Goal: Information Seeking & Learning: Find specific fact

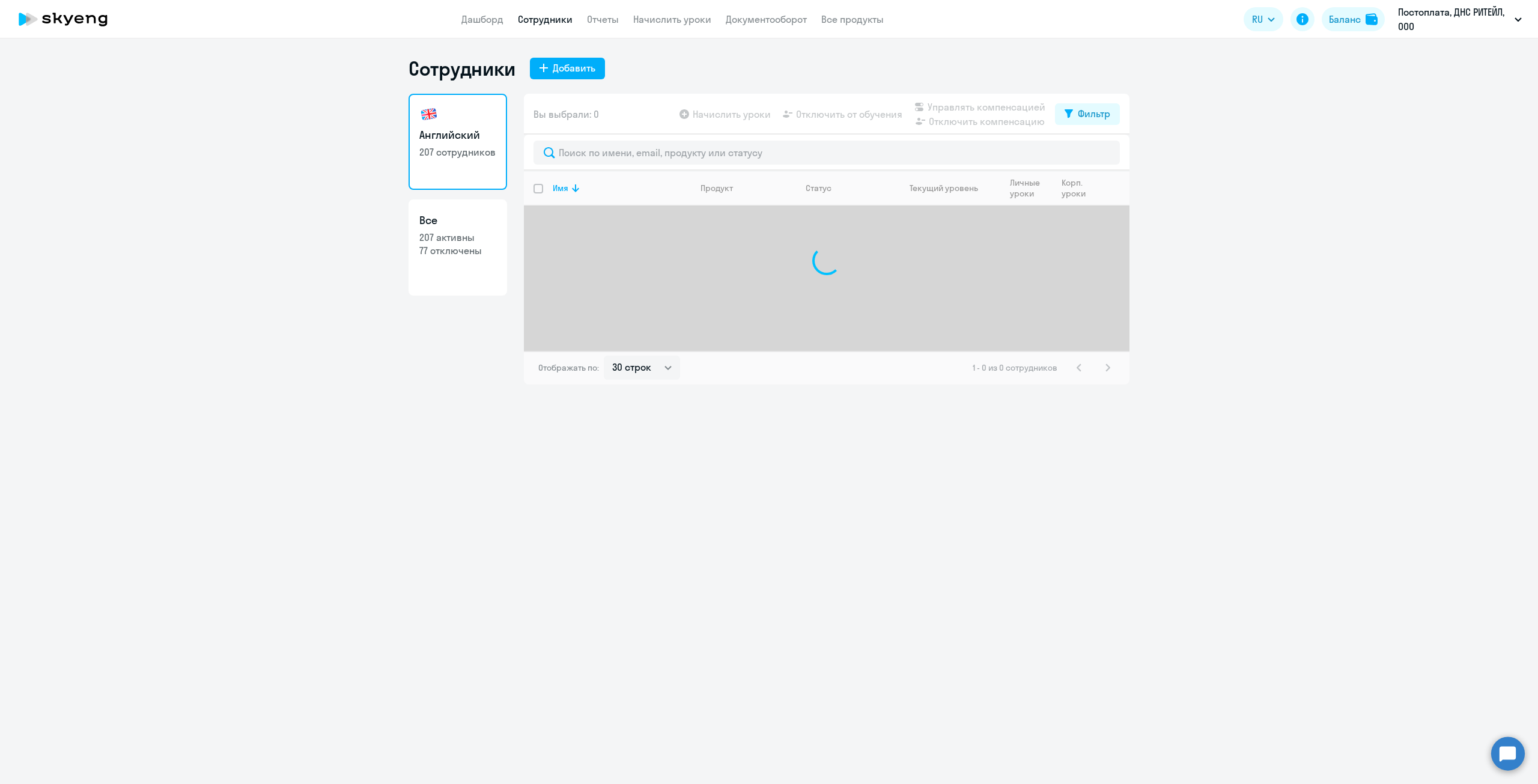
select select "30"
click at [628, 159] on input "text" at bounding box center [826, 152] width 586 height 24
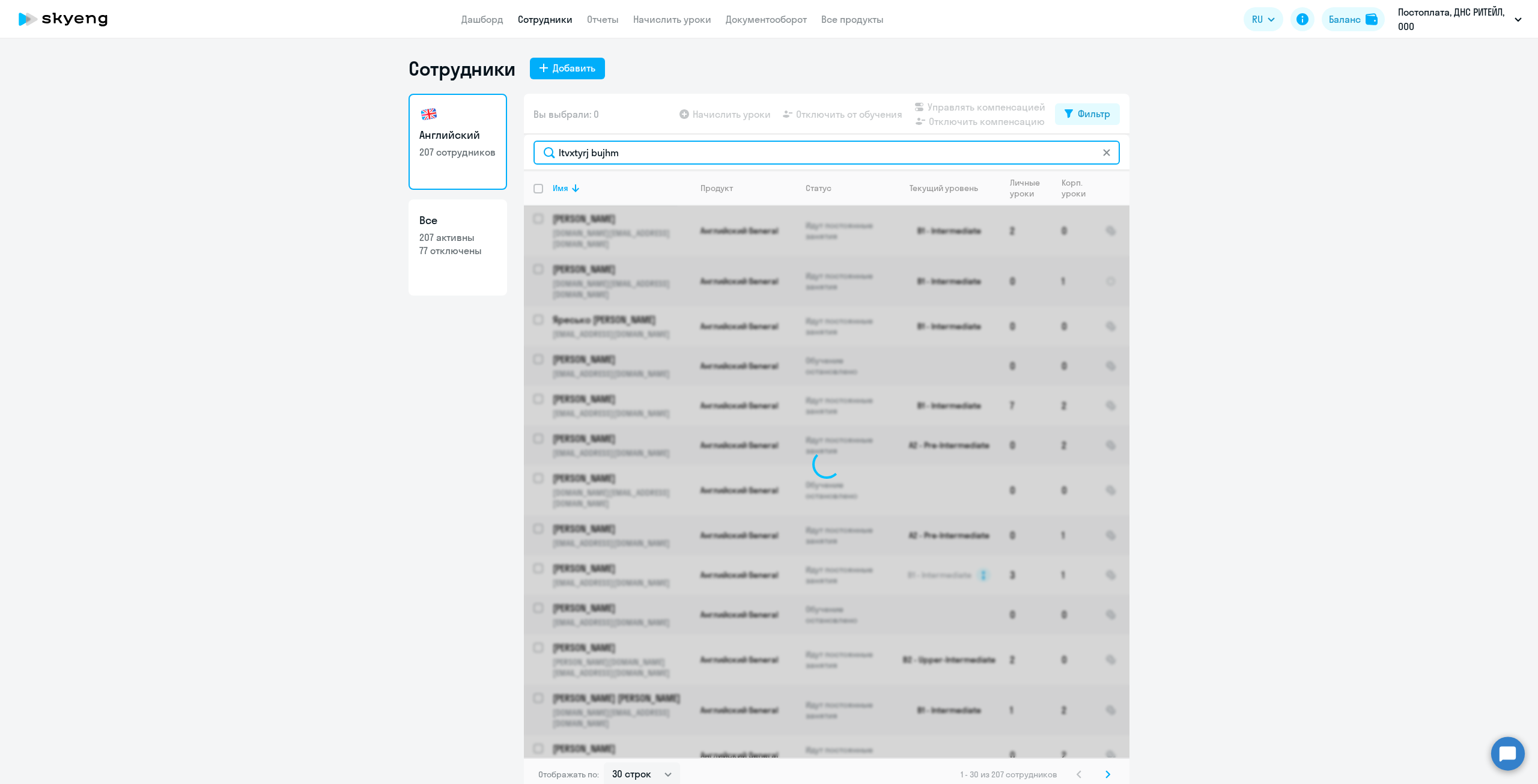
drag, startPoint x: 623, startPoint y: 144, endPoint x: 486, endPoint y: 139, distance: 137.1
click at [486, 139] on div "Английский 207 сотрудников Все 207 активны 77 отключены Вы выбрали: 0 Начислить…" at bounding box center [768, 443] width 721 height 697
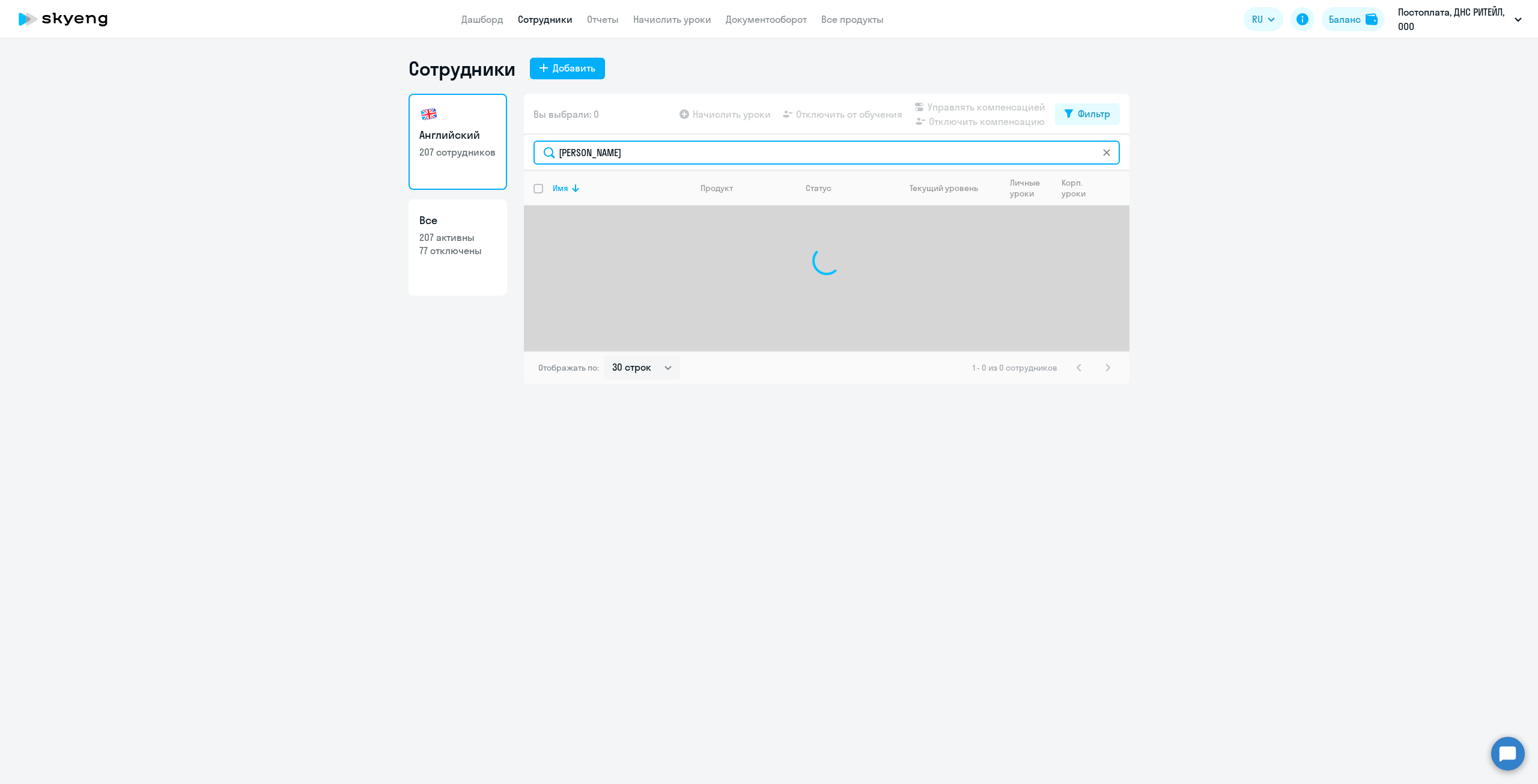
type input "[PERSON_NAME]"
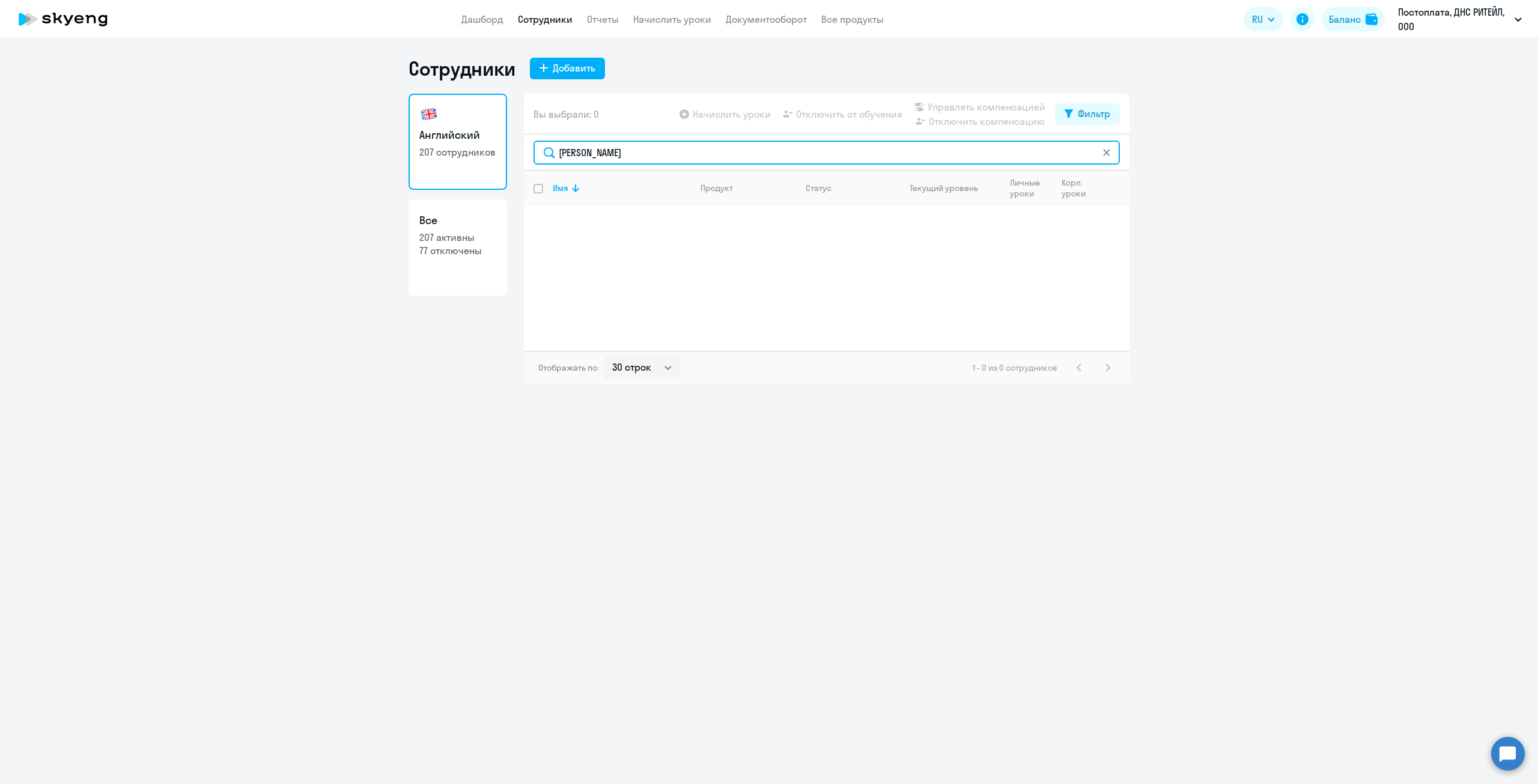
click at [638, 156] on input "[PERSON_NAME]" at bounding box center [826, 152] width 586 height 24
drag, startPoint x: 633, startPoint y: 154, endPoint x: 449, endPoint y: 166, distance: 184.4
click at [449, 166] on div "Английский 207 сотрудников Все 207 активны 77 отключены Вы выбрали: 0 Начислить…" at bounding box center [768, 239] width 721 height 291
type input "[PERSON_NAME]"
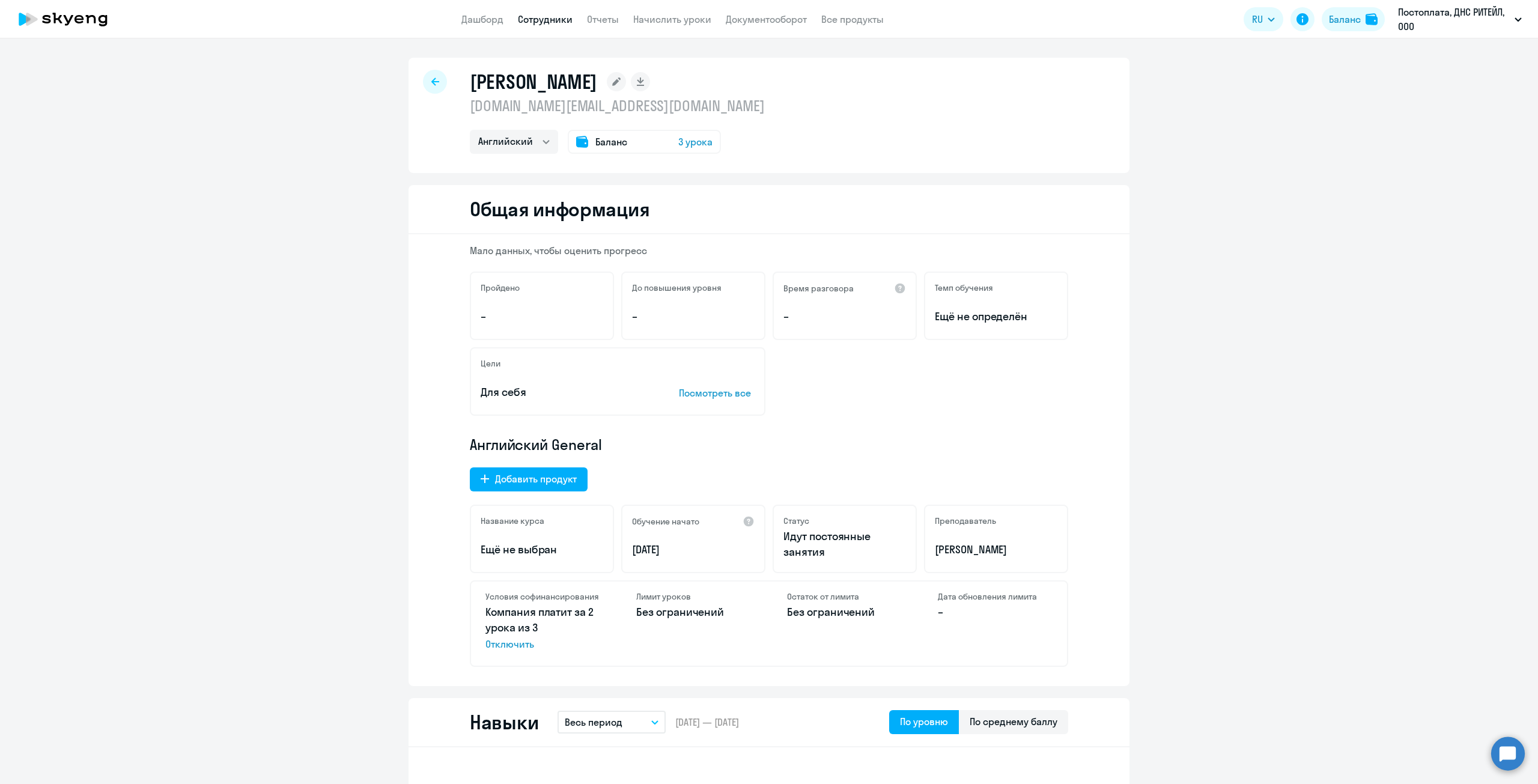
select select "english"
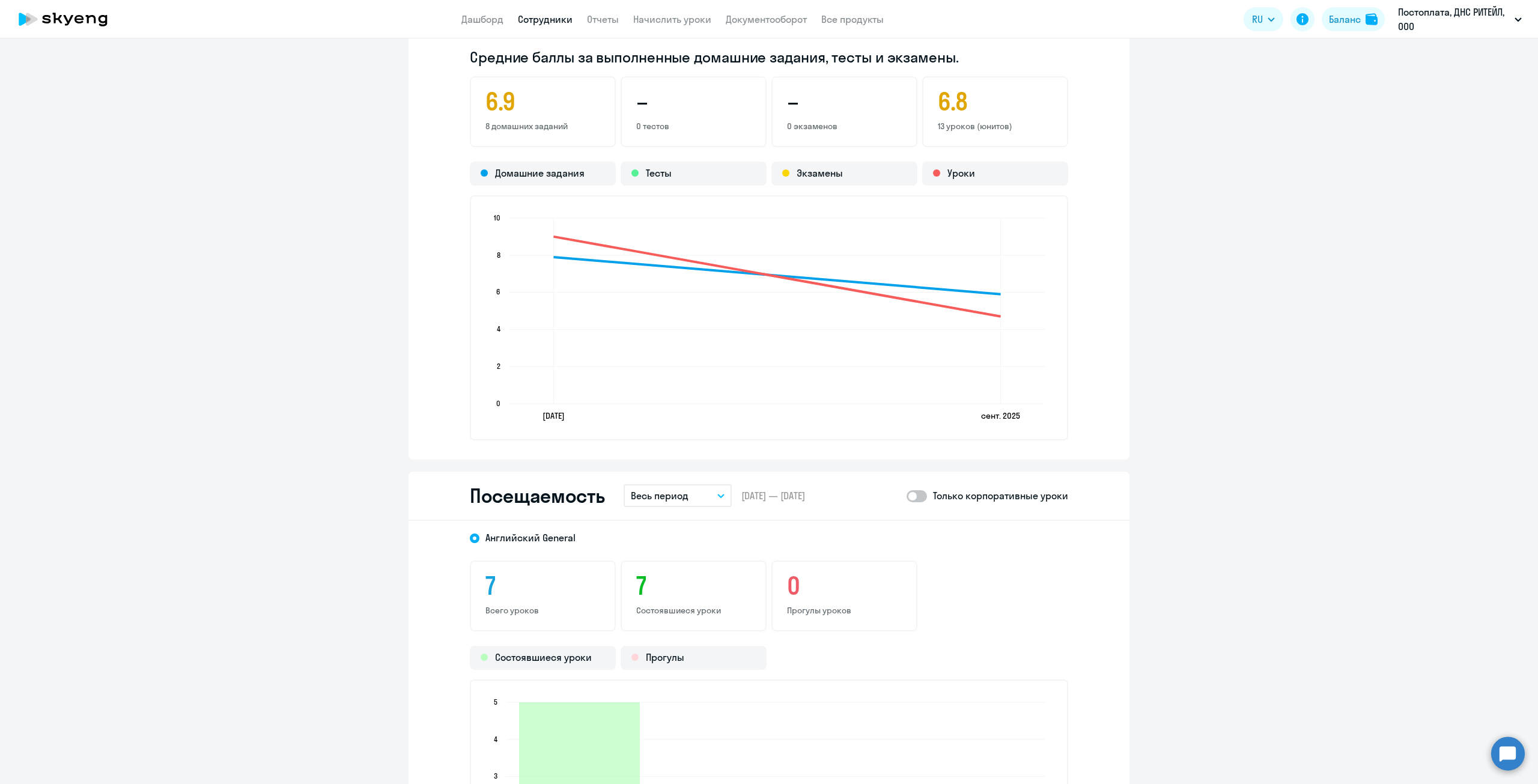
scroll to position [901, 0]
